Goal: Navigation & Orientation: Find specific page/section

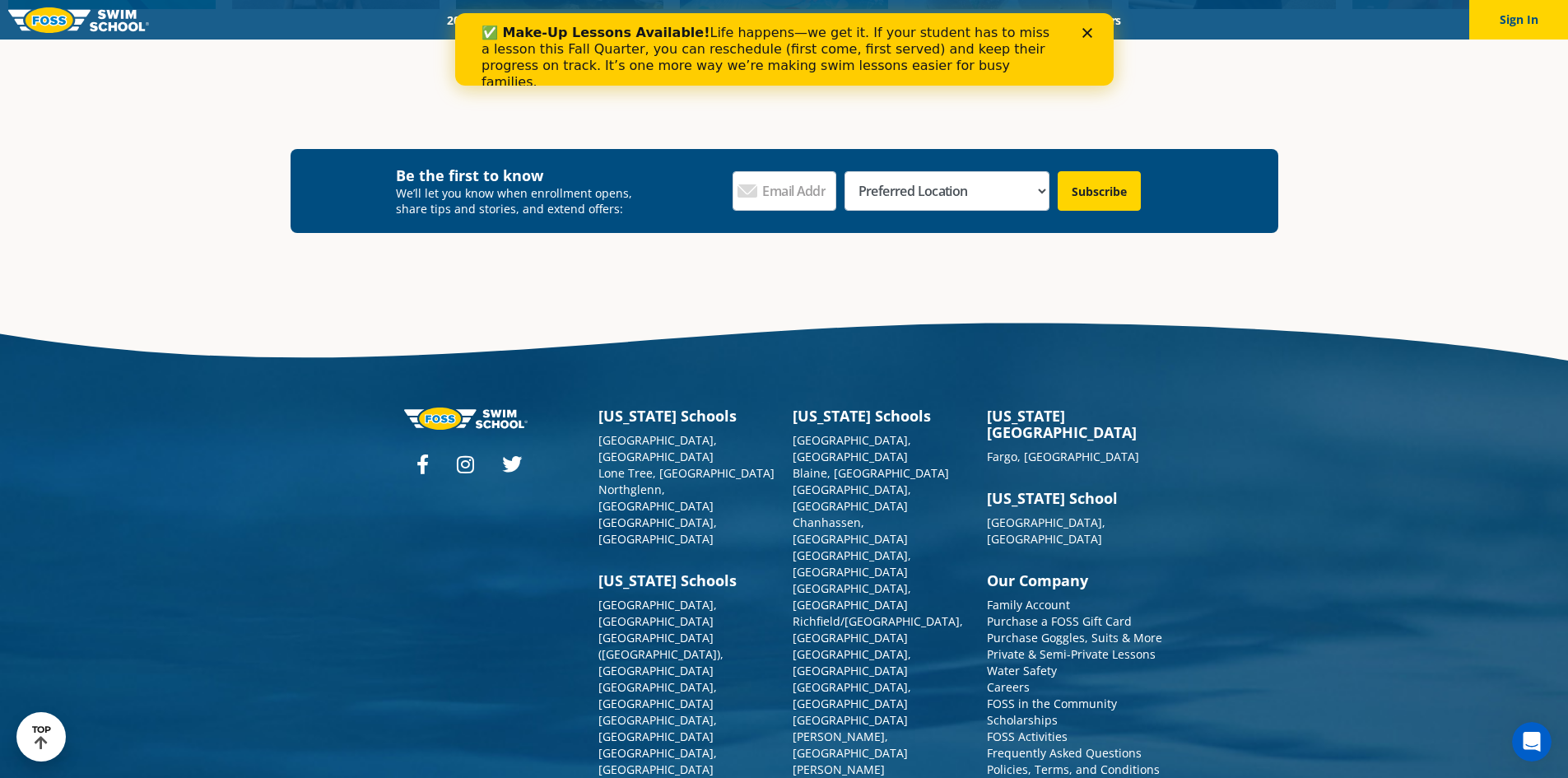
scroll to position [6154, 0]
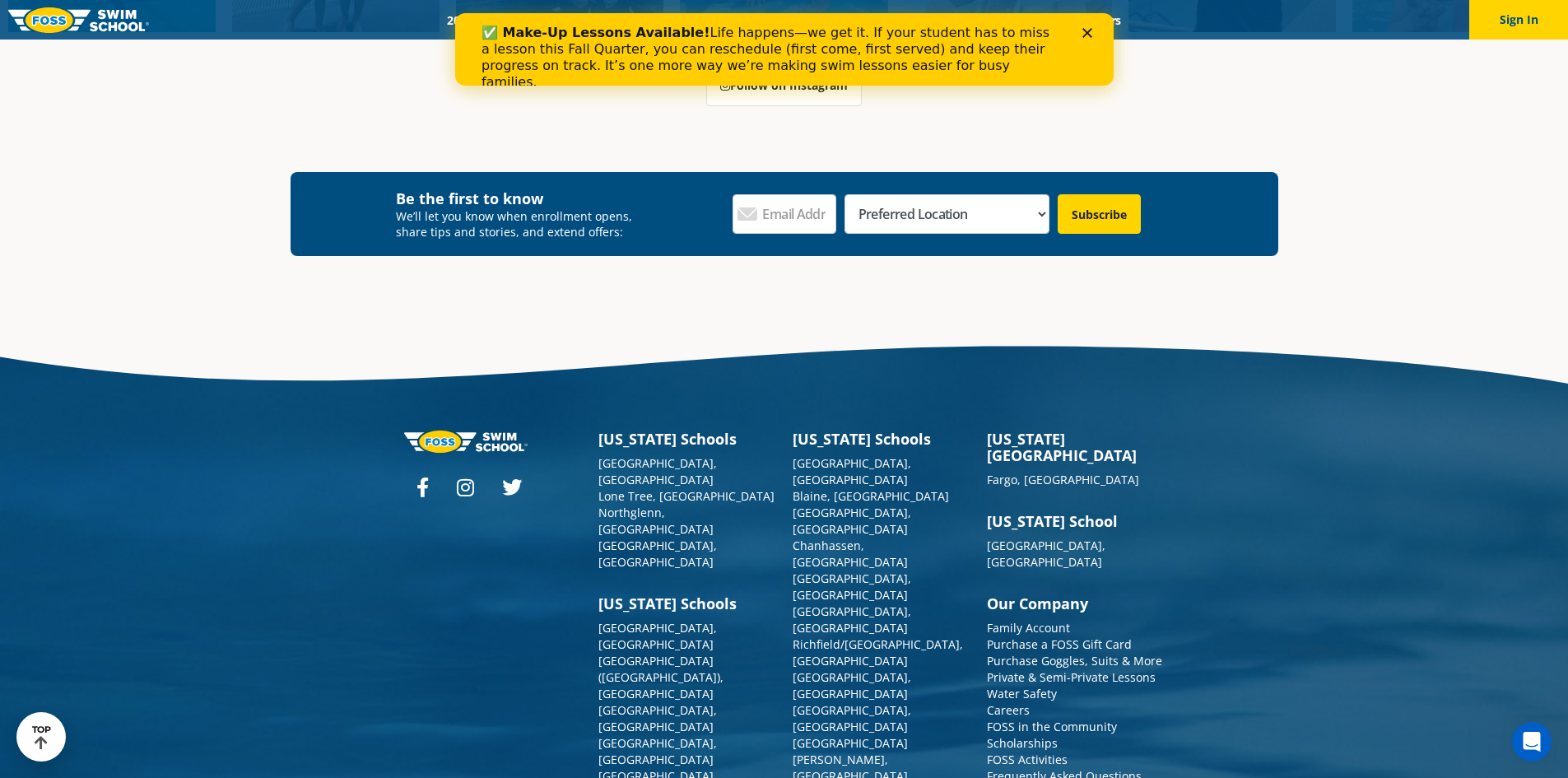
click at [2, 742] on div "[US_STATE][GEOGRAPHIC_DATA] [GEOGRAPHIC_DATA], [GEOGRAPHIC_DATA], [GEOGRAPHIC_D…" at bounding box center [784, 720] width 1568 height 784
click at [90, 732] on div "[US_STATE][GEOGRAPHIC_DATA] [GEOGRAPHIC_DATA], [GEOGRAPHIC_DATA], [GEOGRAPHIC_D…" at bounding box center [784, 720] width 1568 height 784
click at [43, 744] on icon at bounding box center [41, 742] width 19 height 15
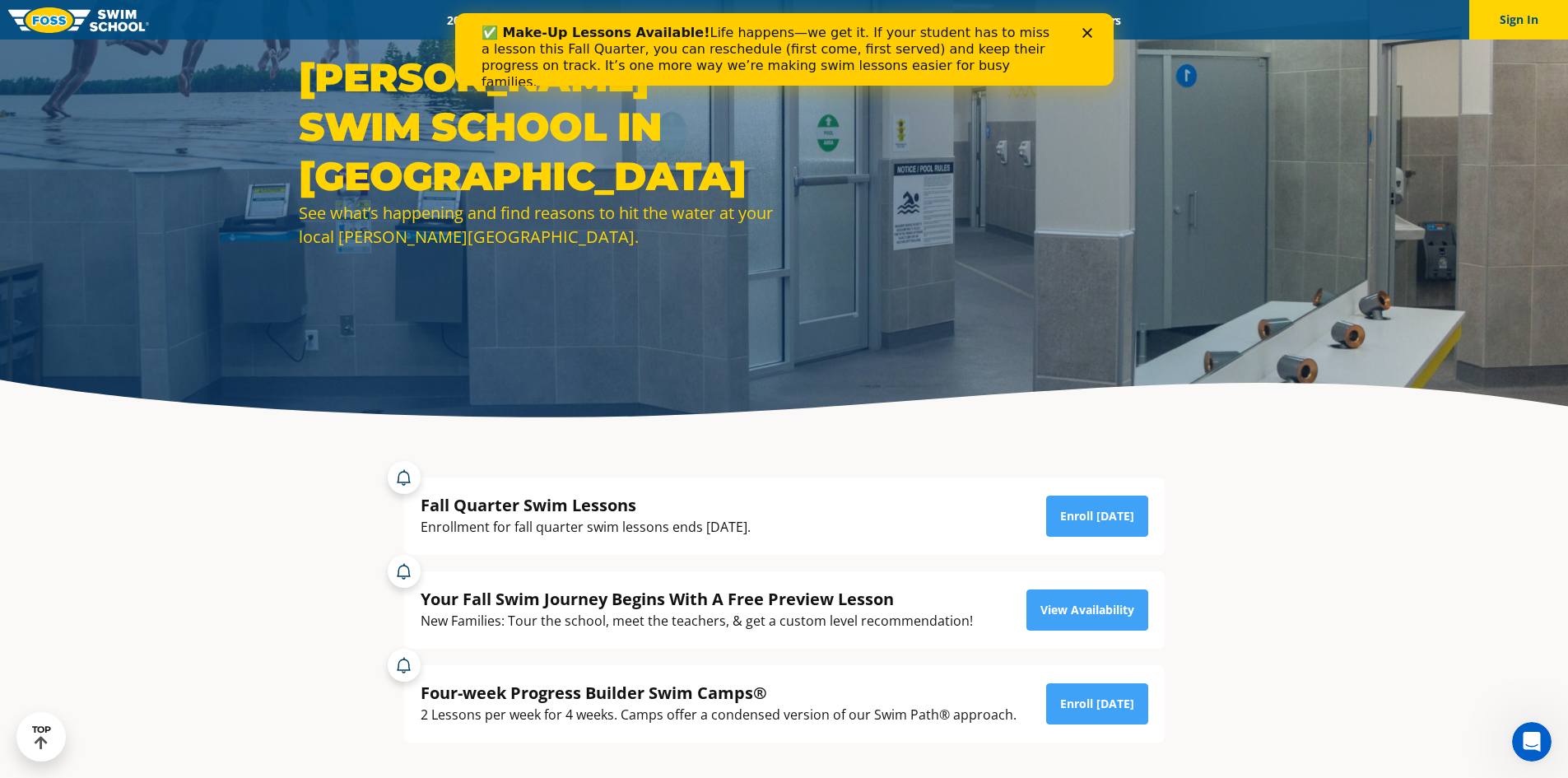
scroll to position [0, 0]
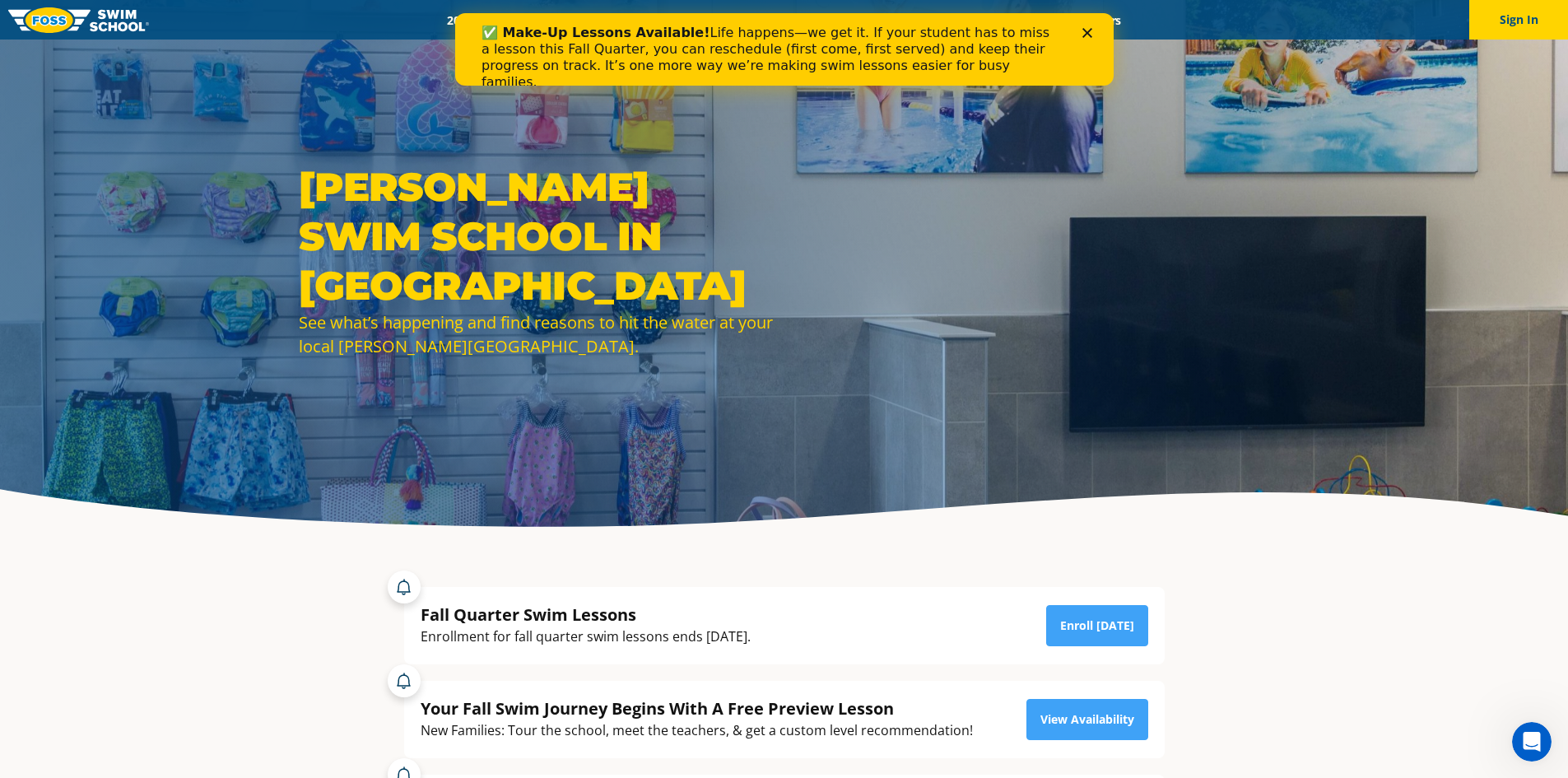
click at [1091, 33] on div "Close" at bounding box center [1089, 33] width 16 height 10
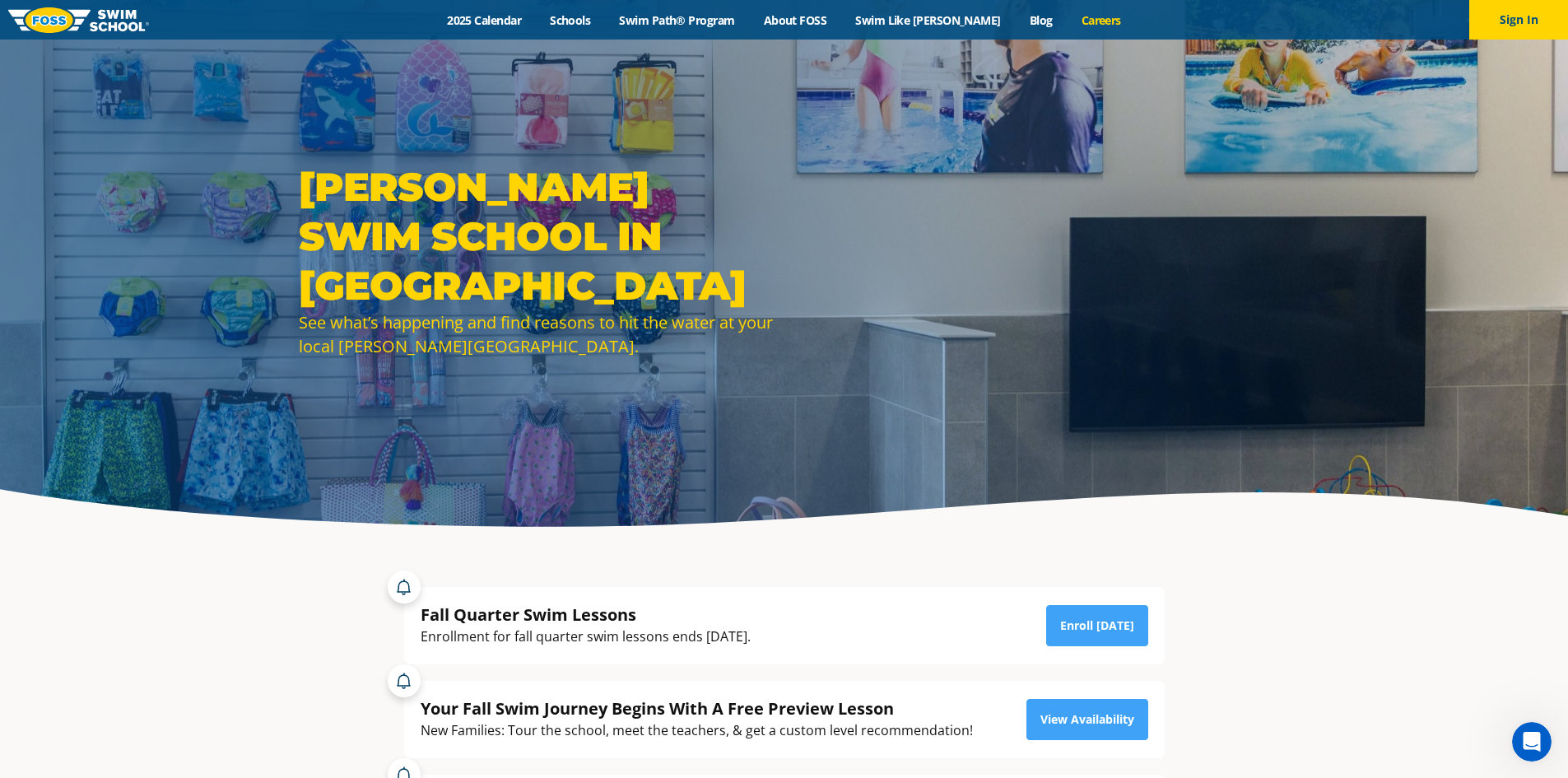
click at [1076, 21] on link "Careers" at bounding box center [1101, 20] width 68 height 16
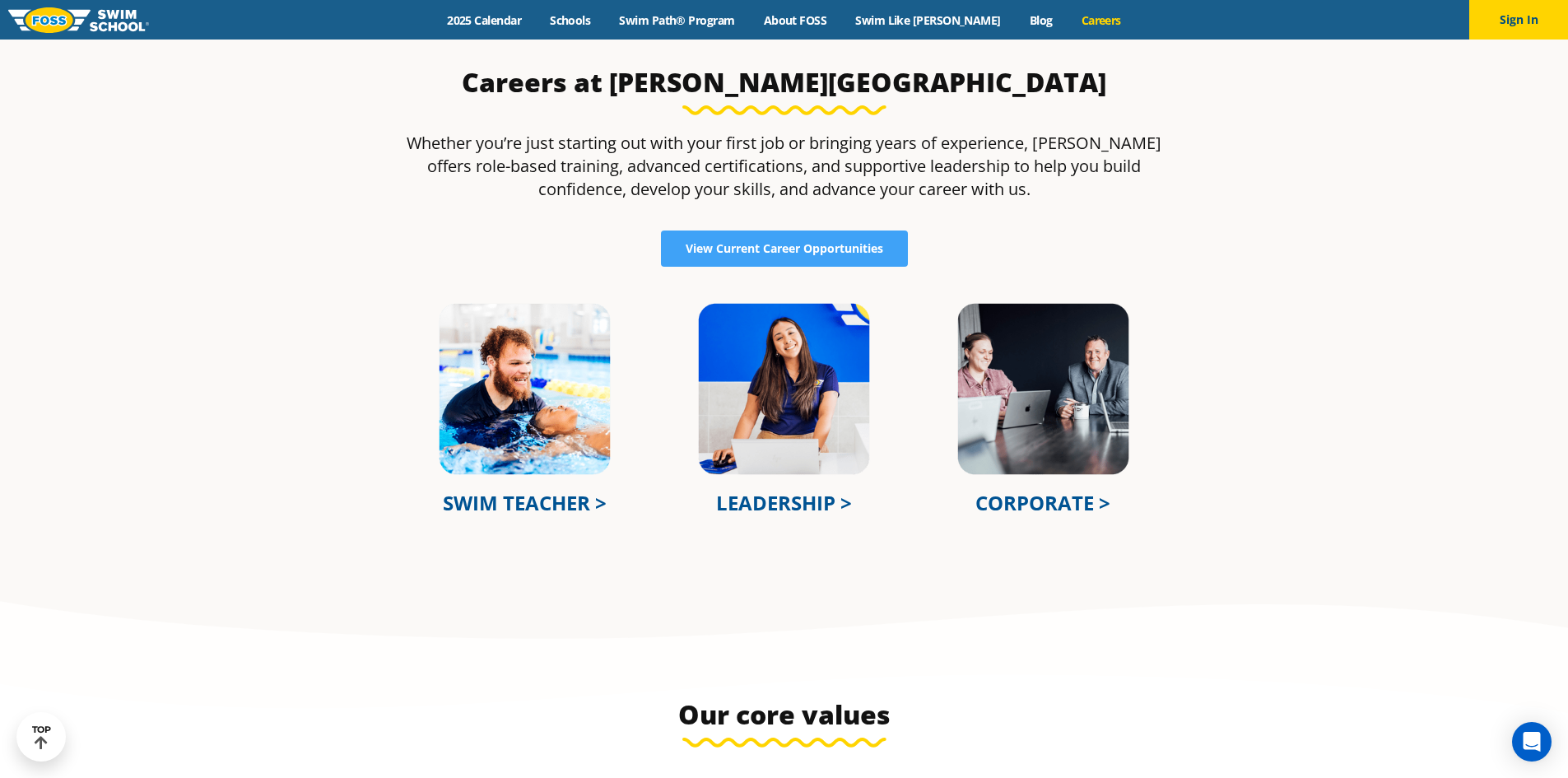
scroll to position [658, 0]
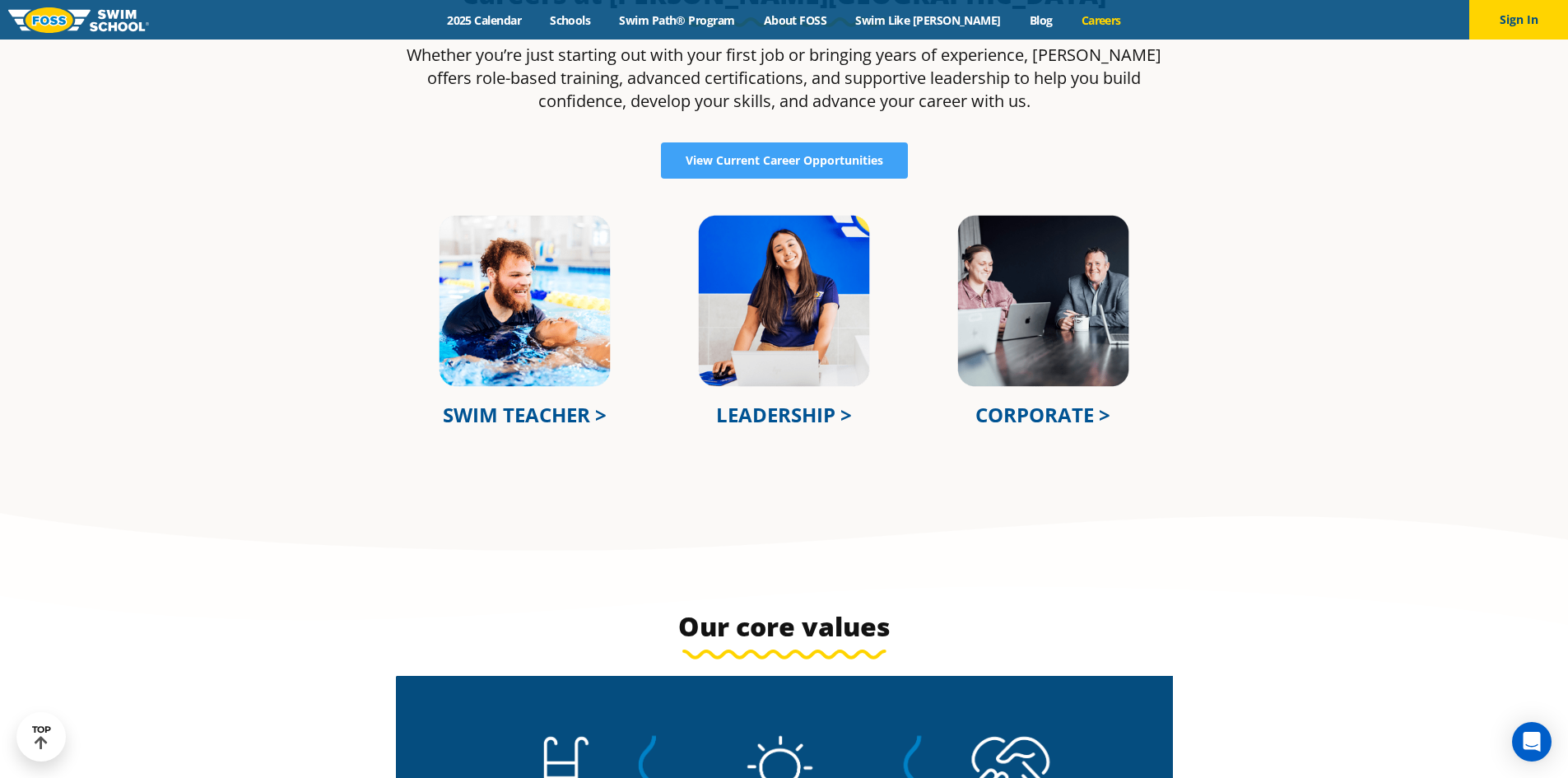
click at [532, 339] on img at bounding box center [524, 300] width 175 height 175
